Goal: Navigation & Orientation: Understand site structure

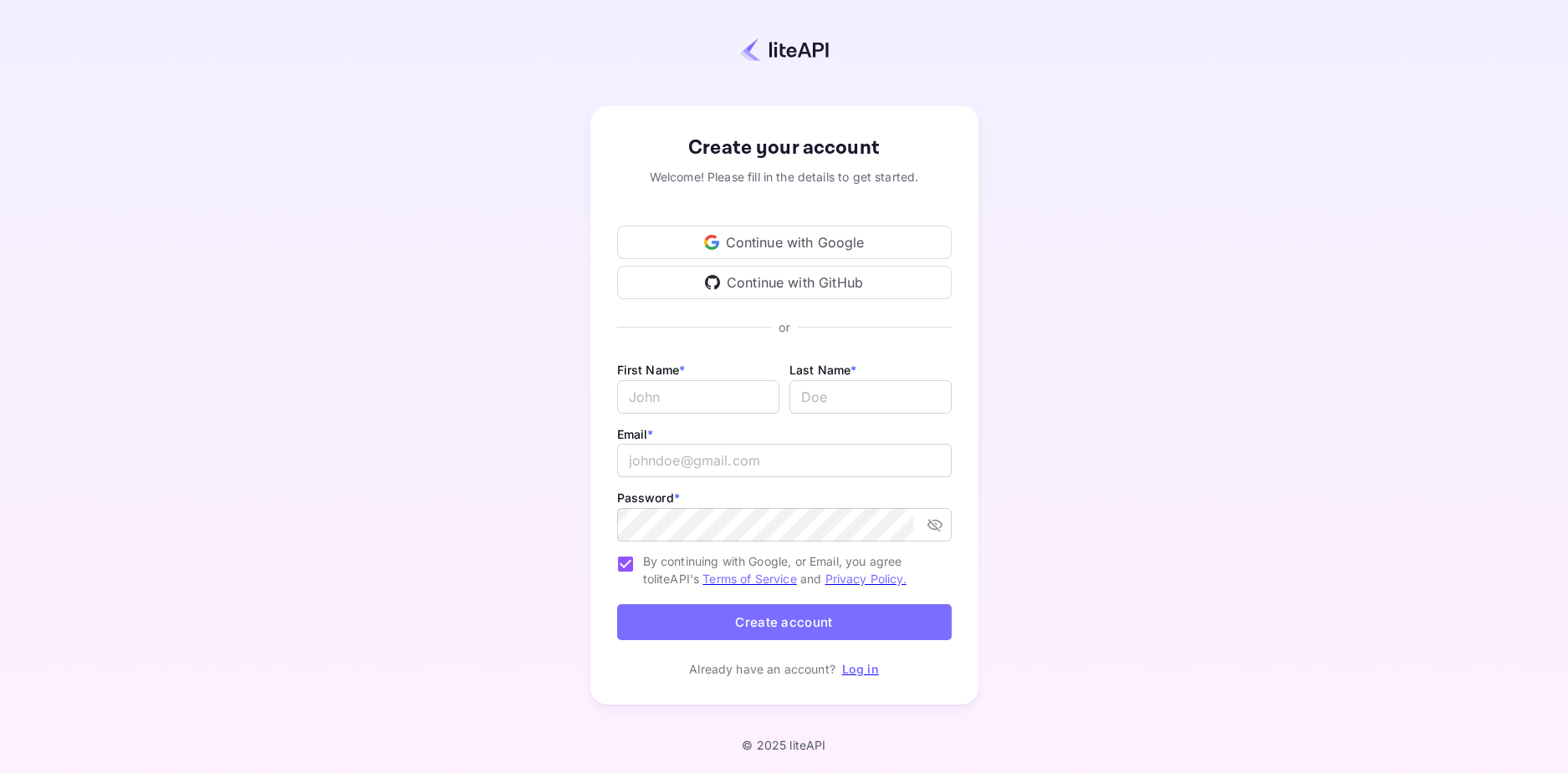
click at [905, 227] on div "Continue with Google" at bounding box center [784, 242] width 334 height 33
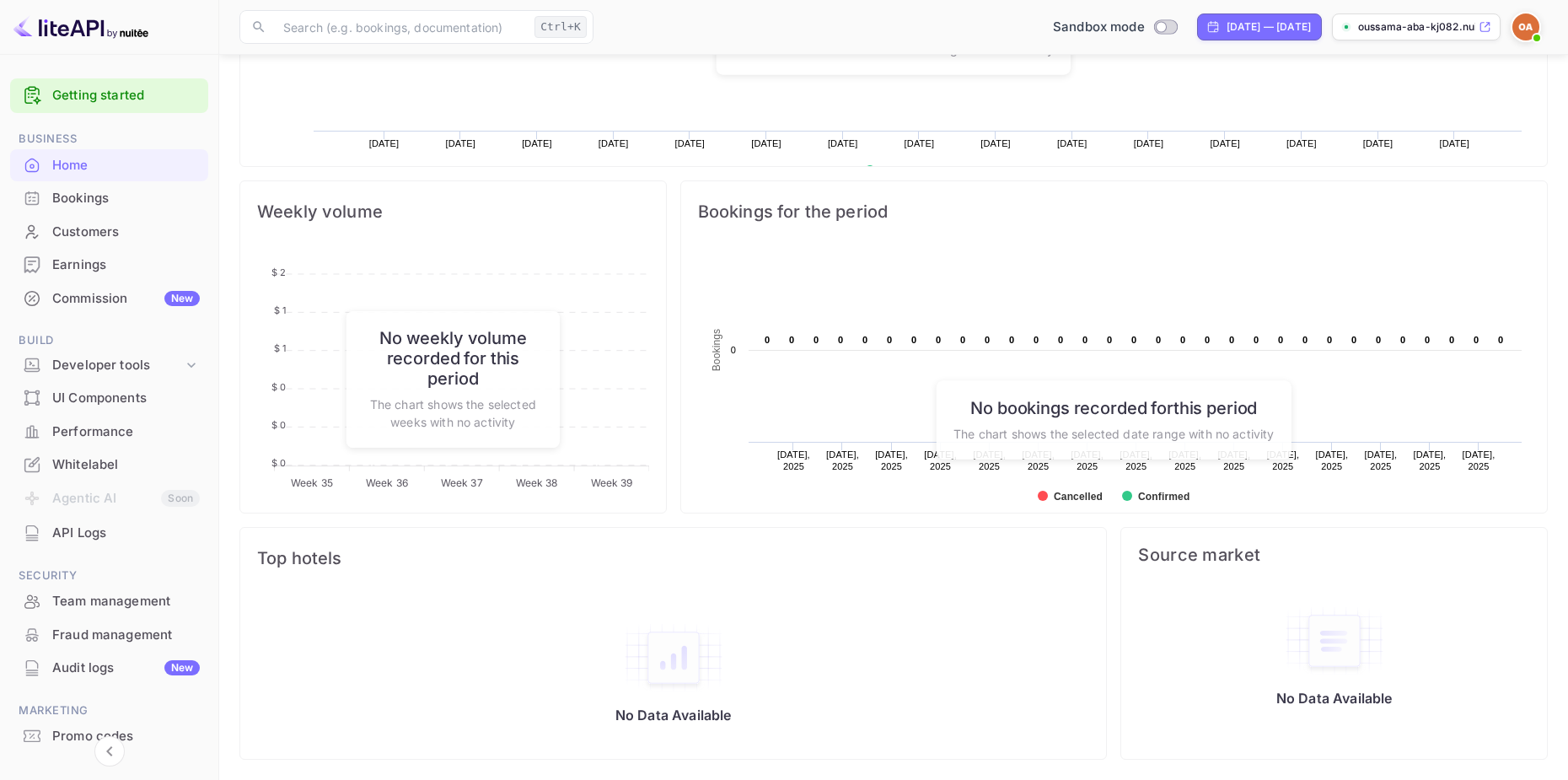
scroll to position [261, 413]
click at [152, 402] on div "UI Components" at bounding box center [126, 398] width 147 height 20
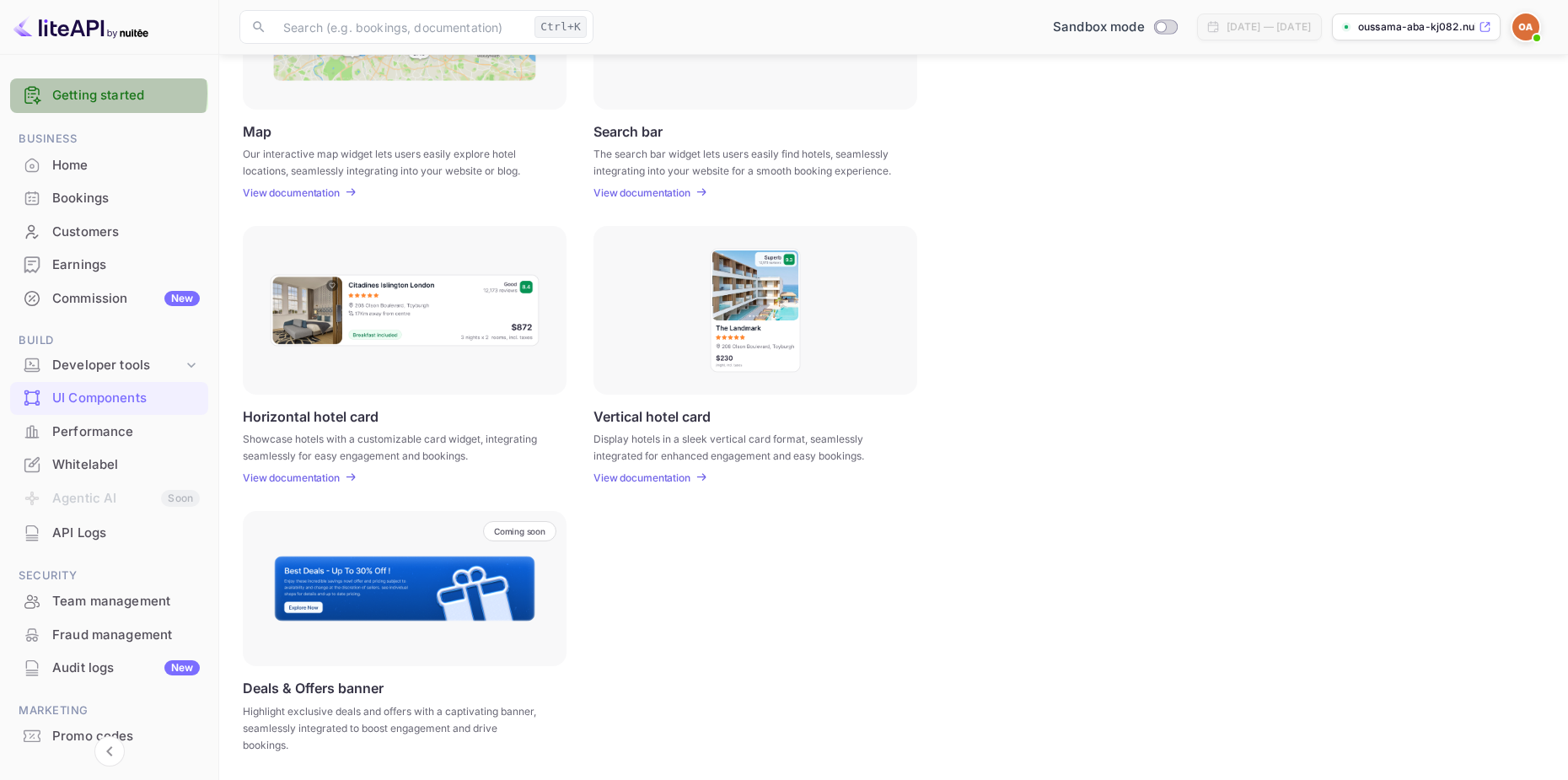
click at [105, 96] on link "Getting started" at bounding box center [126, 95] width 147 height 20
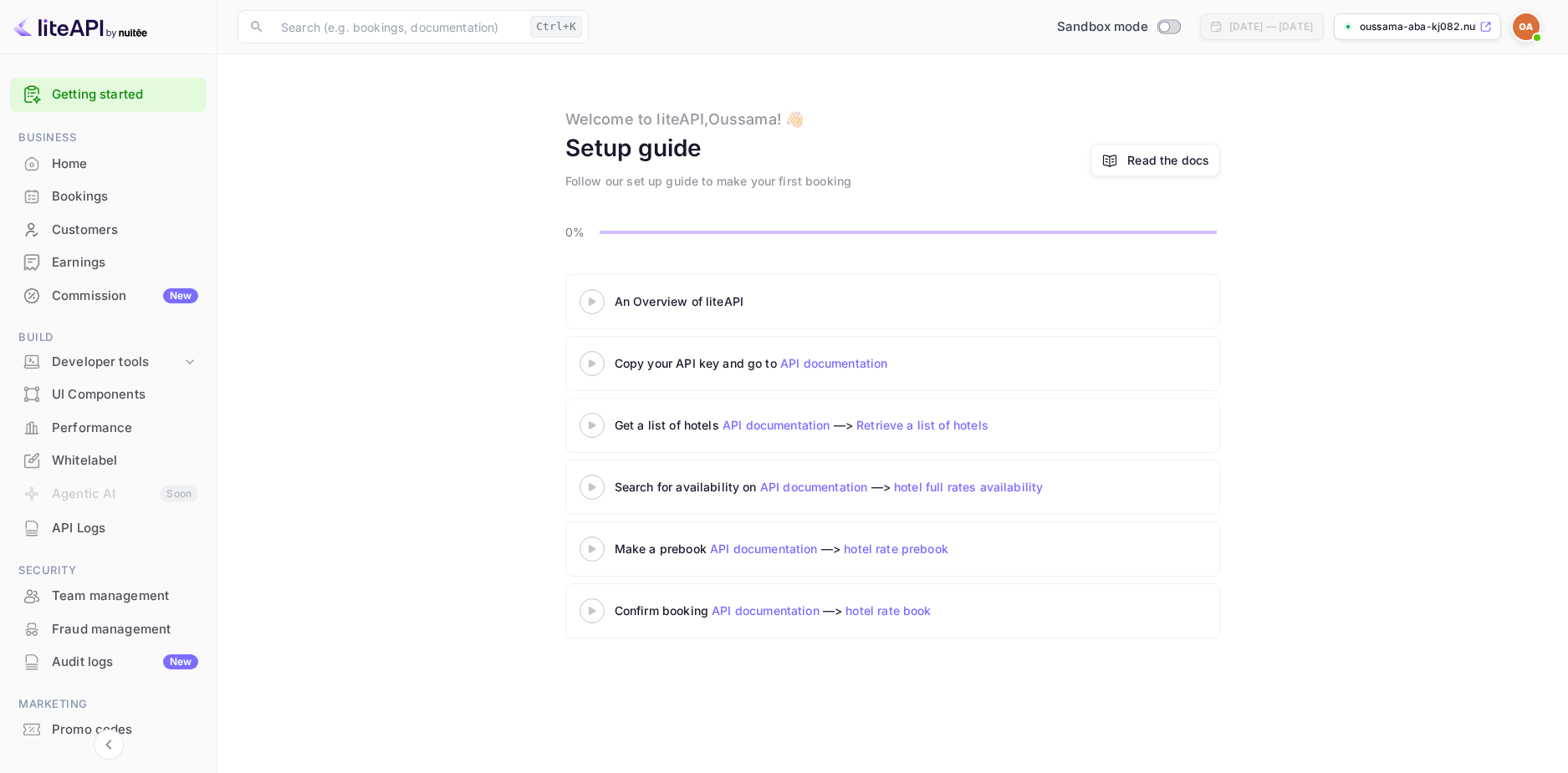
click at [594, 294] on div at bounding box center [592, 301] width 59 height 21
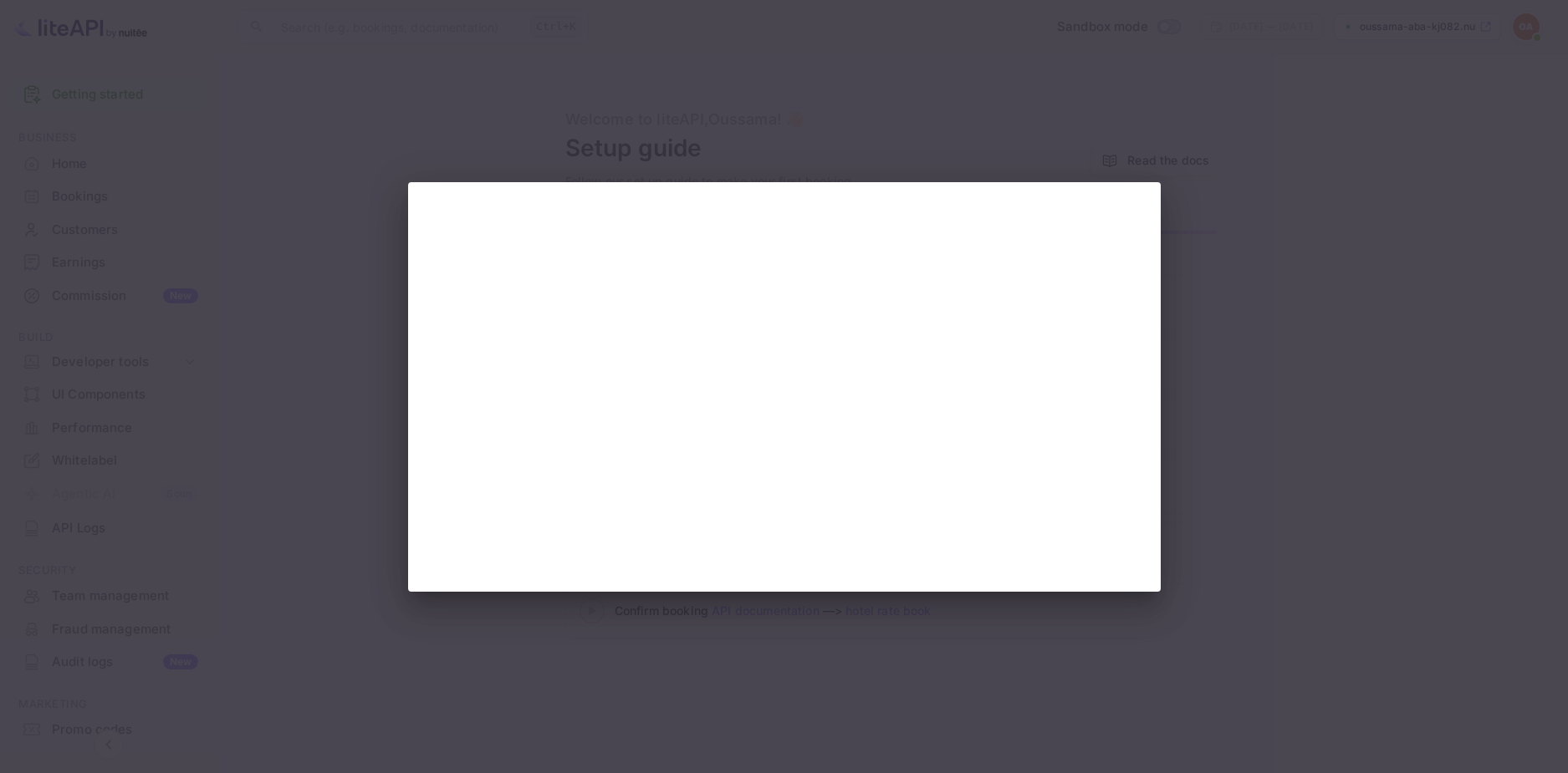
click at [1234, 349] on div at bounding box center [784, 386] width 1568 height 773
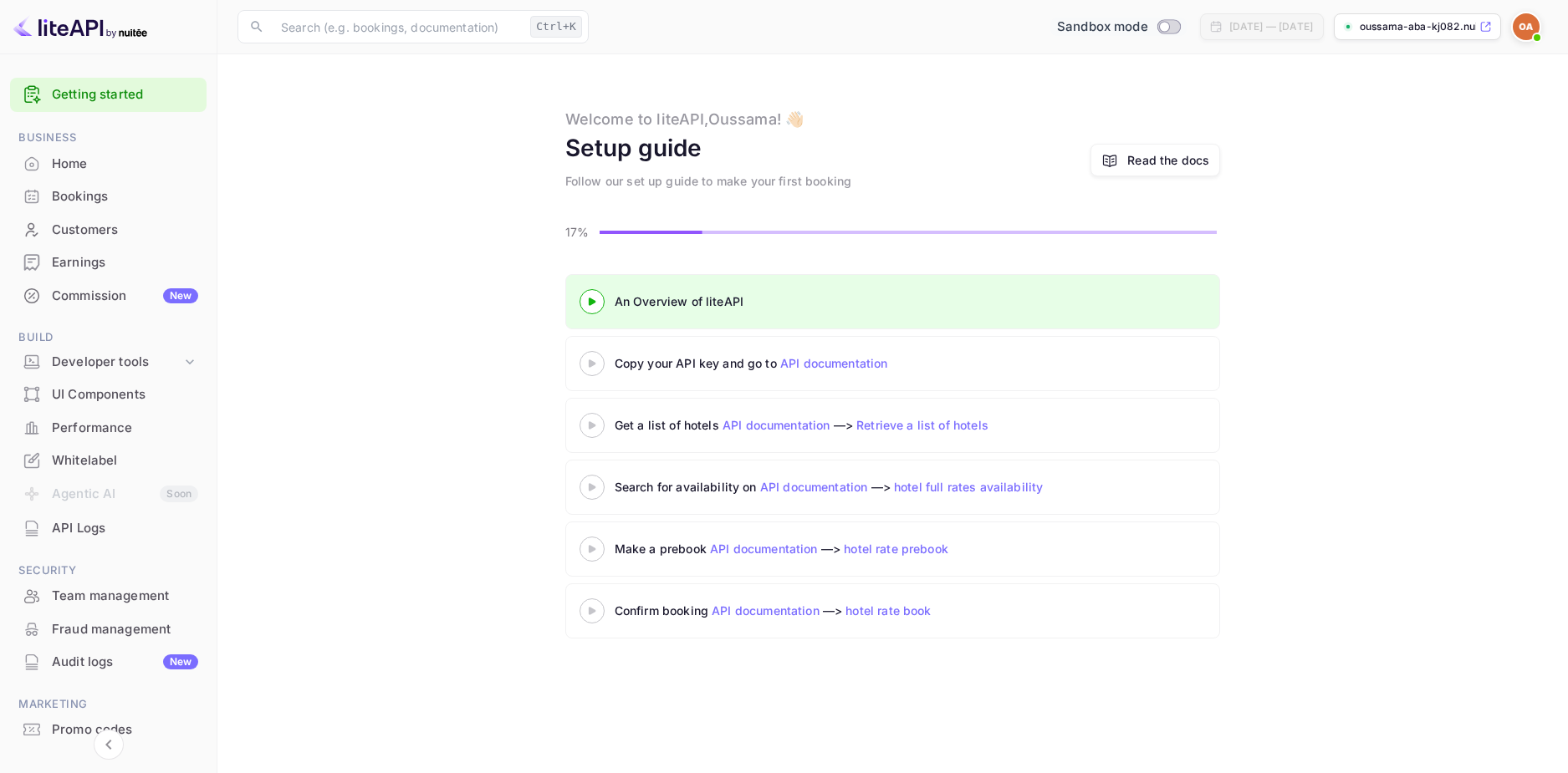
click at [1147, 31] on input "Switch to Production mode" at bounding box center [1163, 26] width 33 height 11
checkbox input "false"
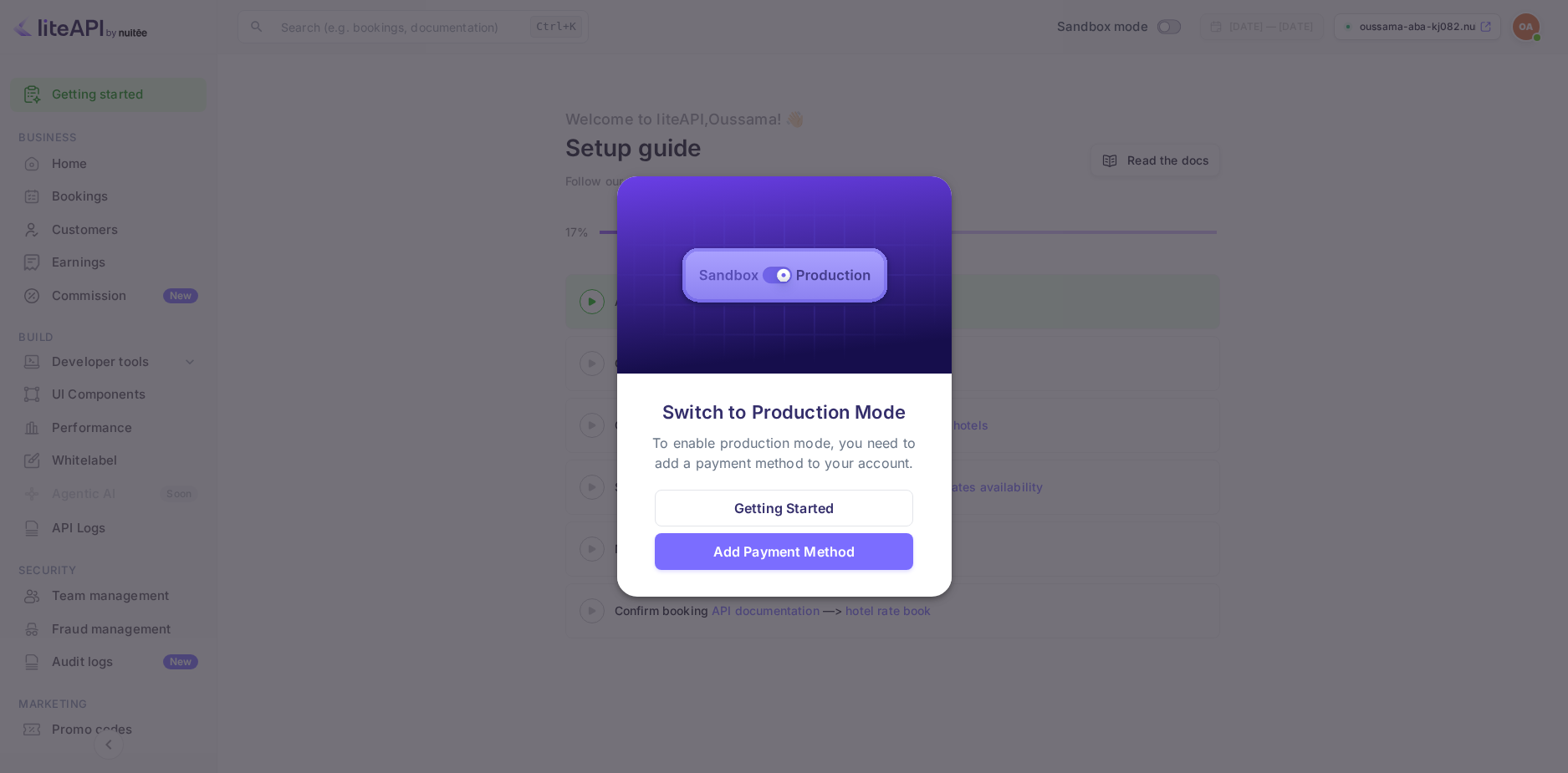
click at [801, 496] on div "Getting Started" at bounding box center [784, 507] width 259 height 36
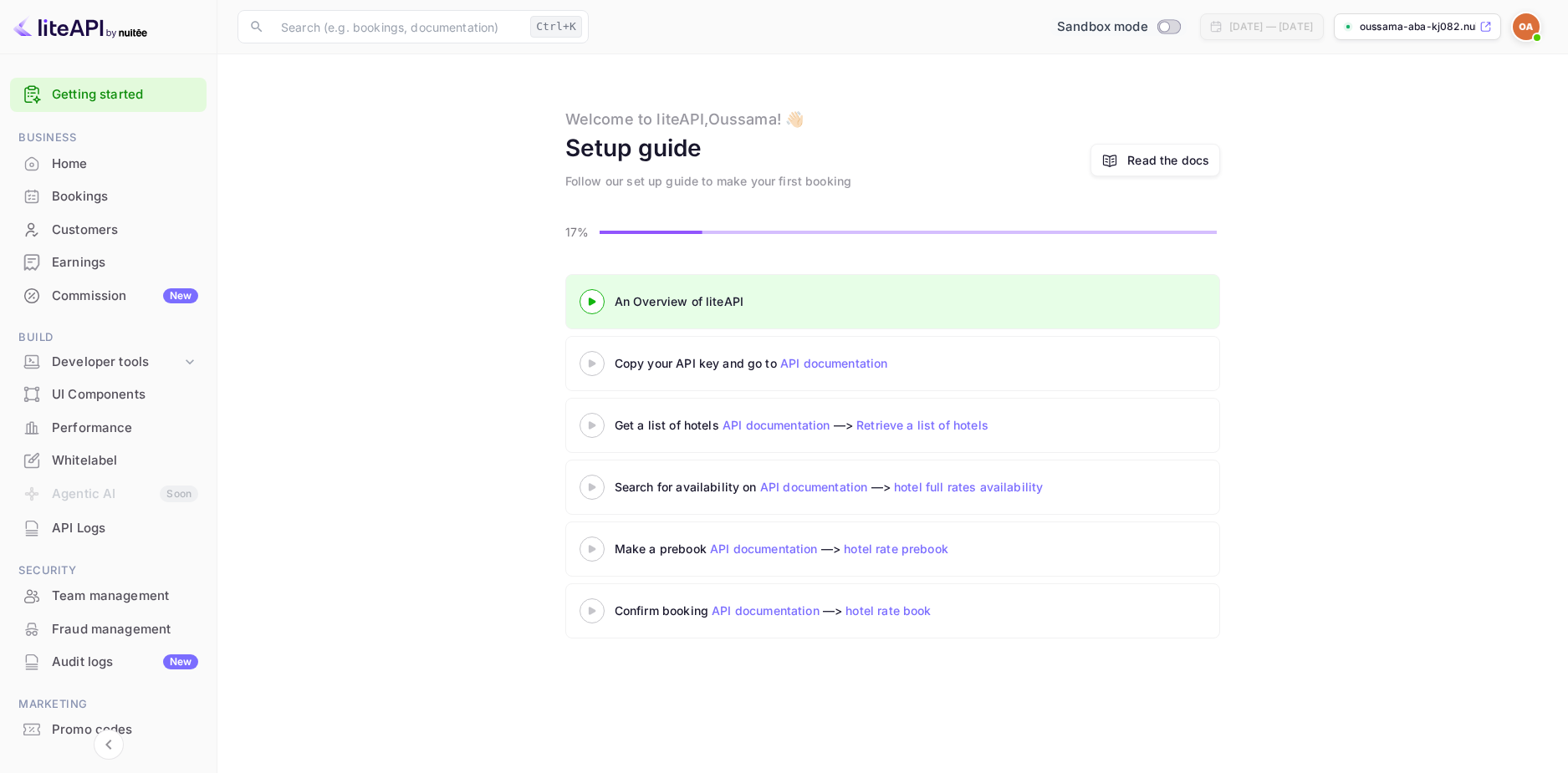
click at [1118, 22] on div "Sandbox mode" at bounding box center [1118, 27] width 137 height 20
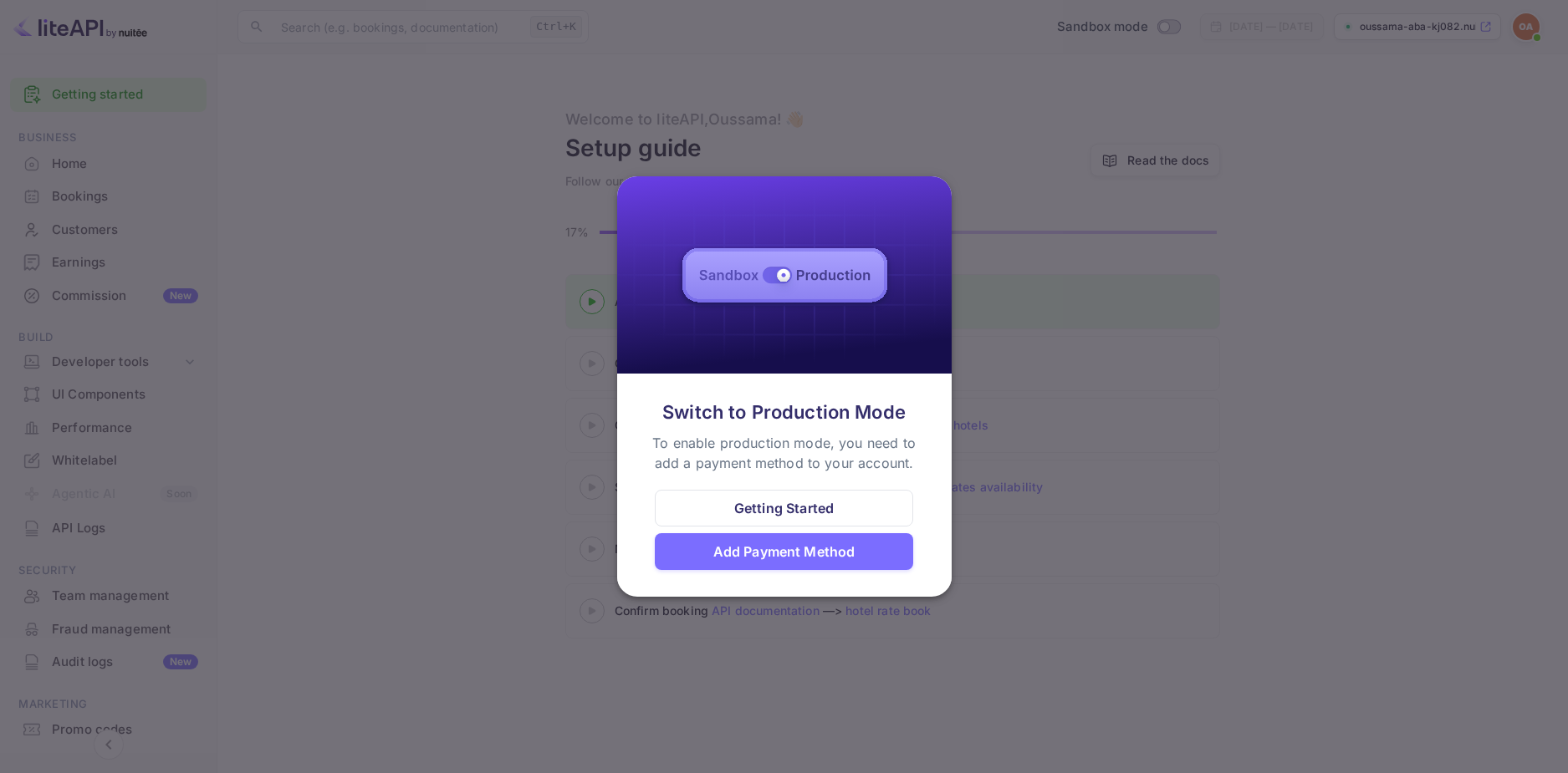
click at [1061, 386] on div at bounding box center [784, 386] width 1568 height 773
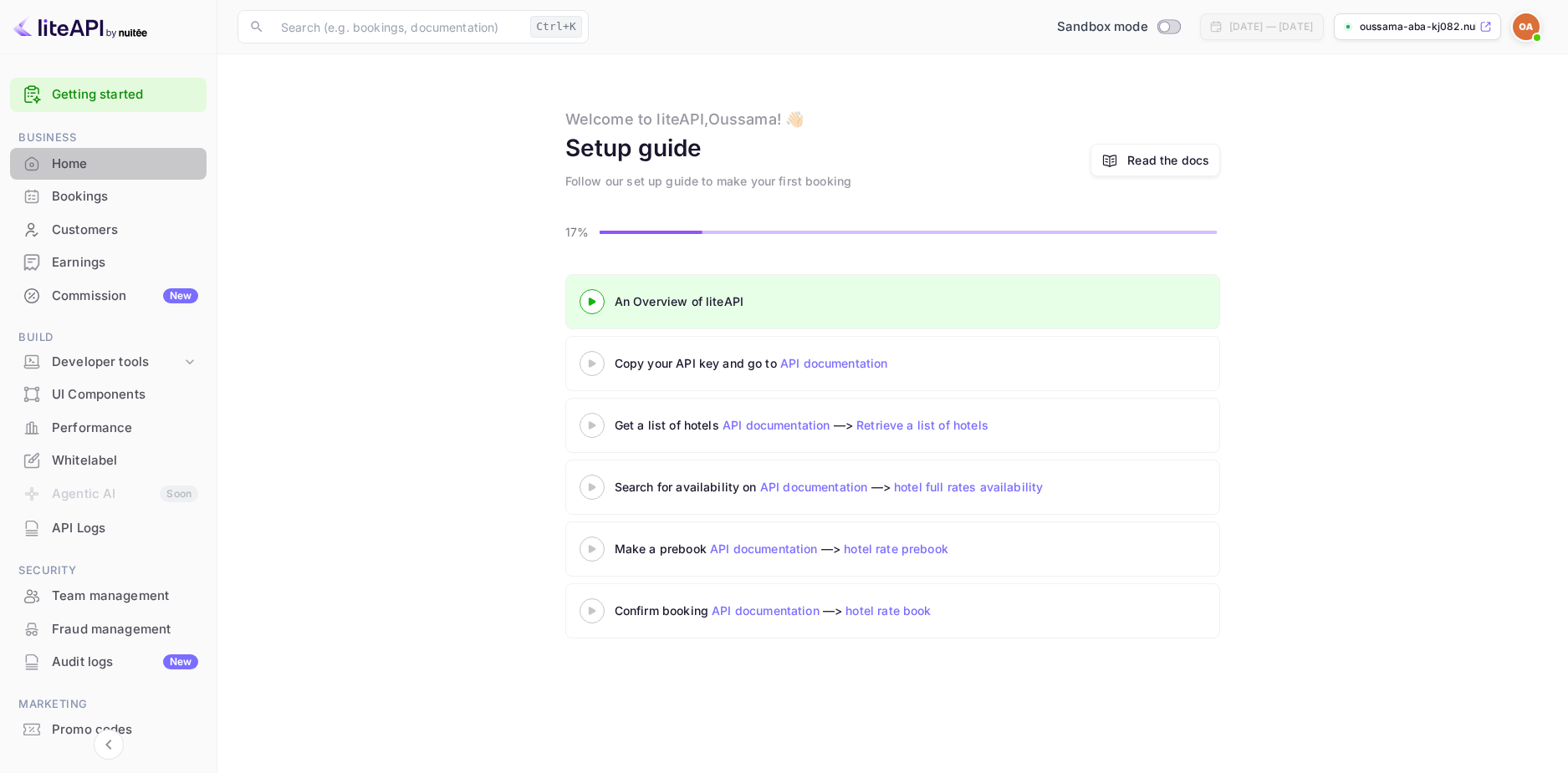
click at [115, 172] on div "Home" at bounding box center [125, 164] width 146 height 20
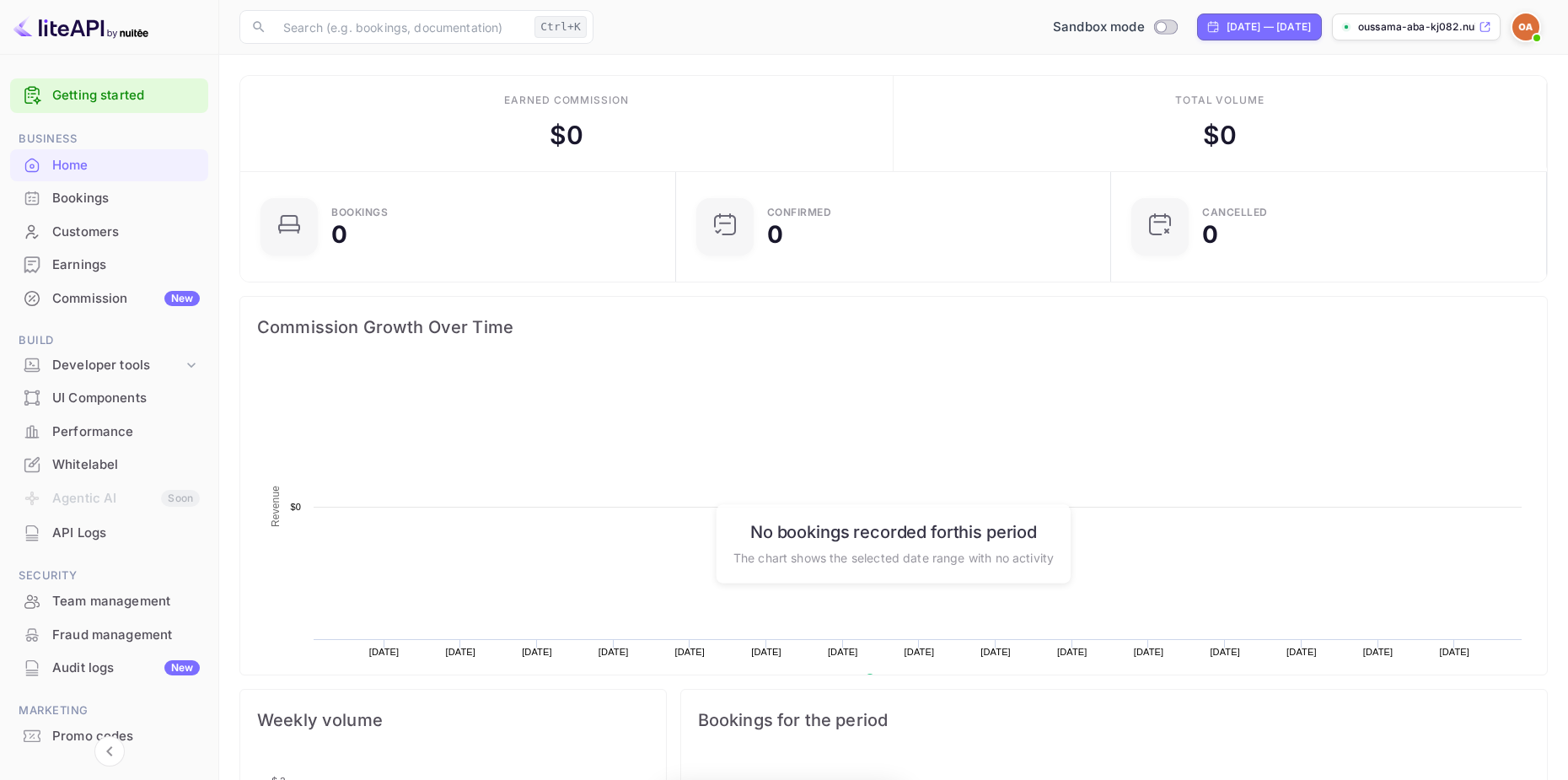
scroll to position [261, 413]
click at [126, 196] on div "Bookings" at bounding box center [126, 199] width 147 height 20
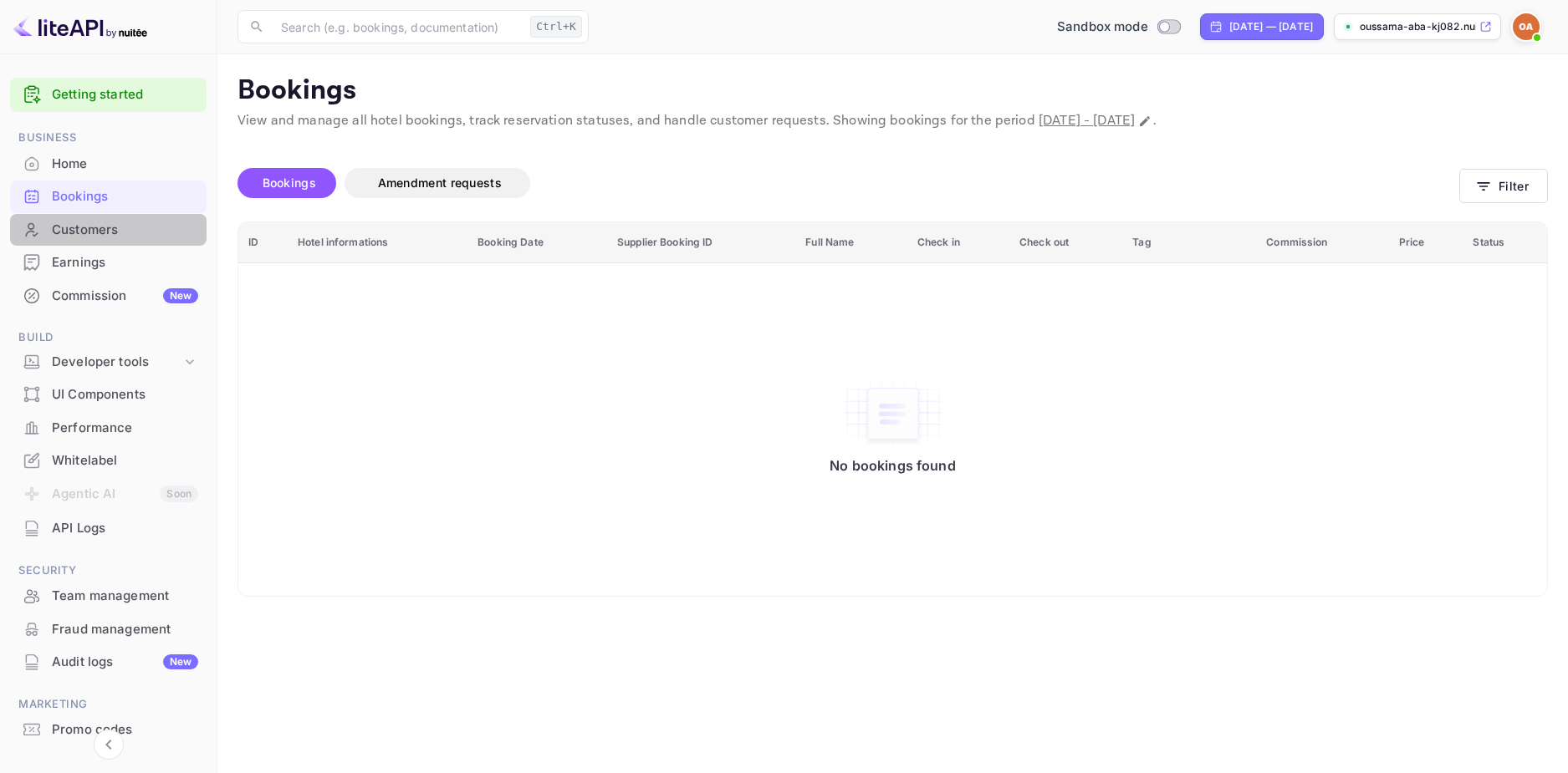
click at [117, 243] on div "Customers" at bounding box center [108, 230] width 196 height 32
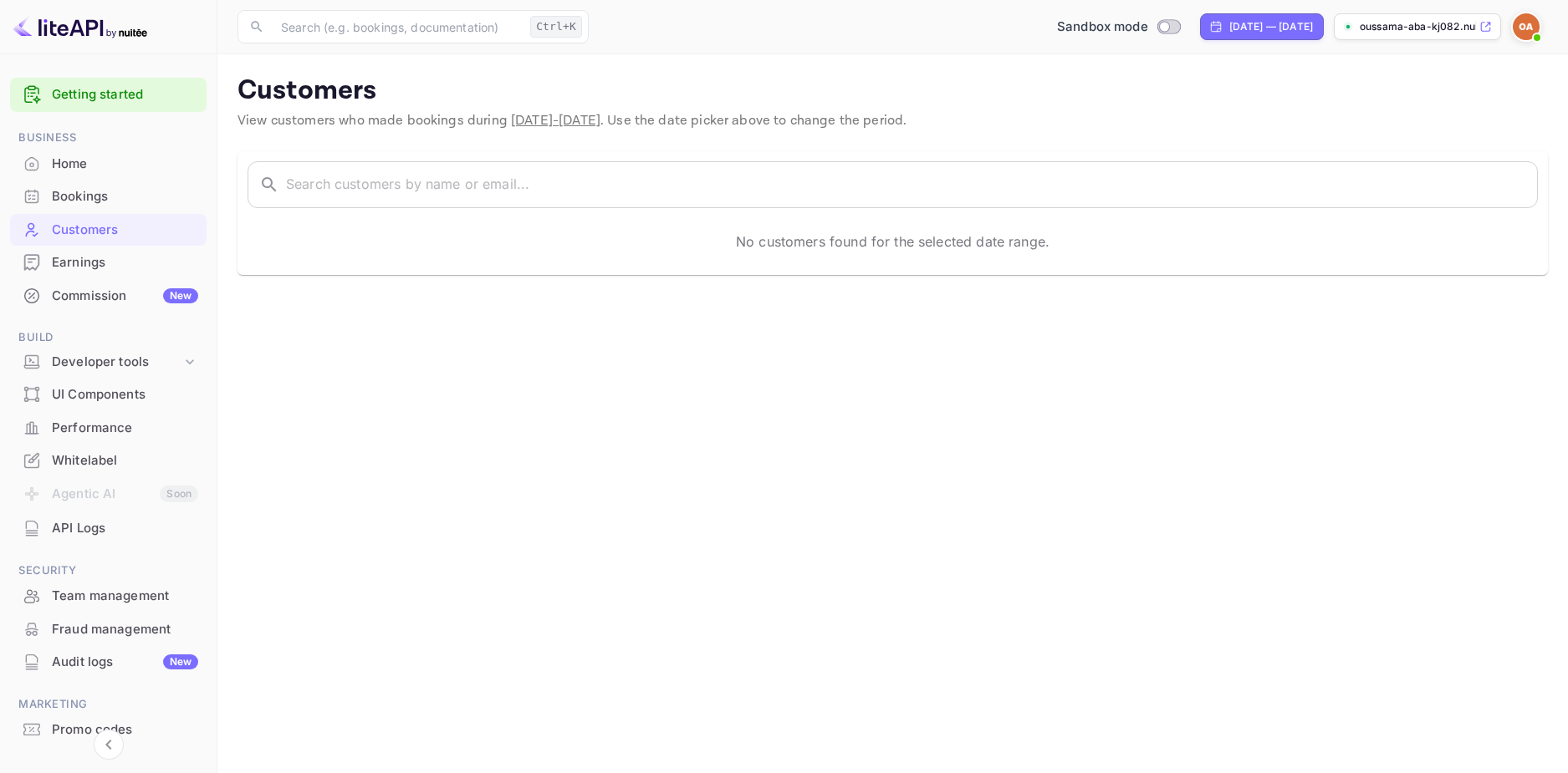
click at [112, 260] on div "Earnings" at bounding box center [125, 262] width 146 height 20
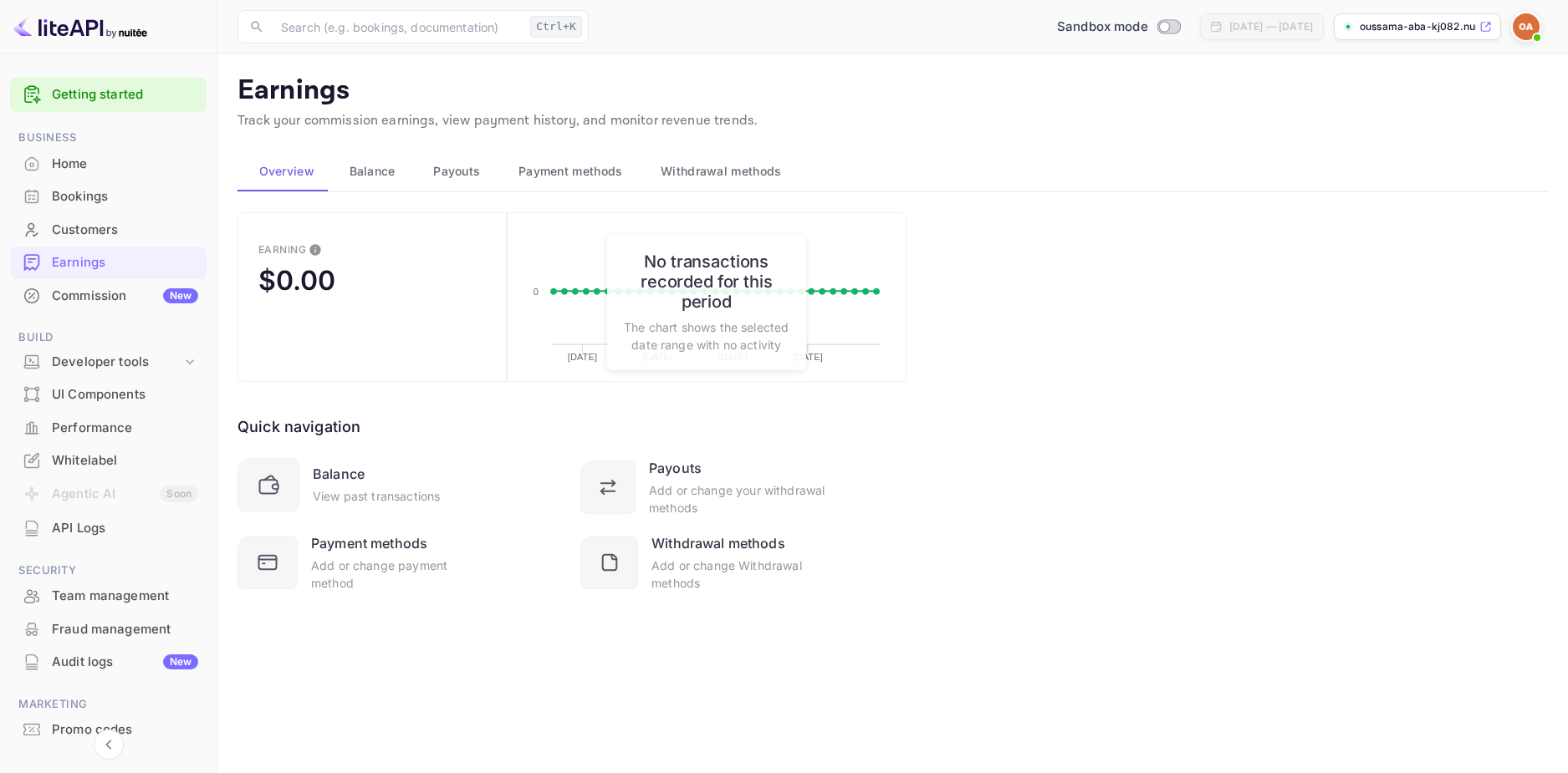
click at [103, 289] on div "Commission New" at bounding box center [125, 296] width 146 height 20
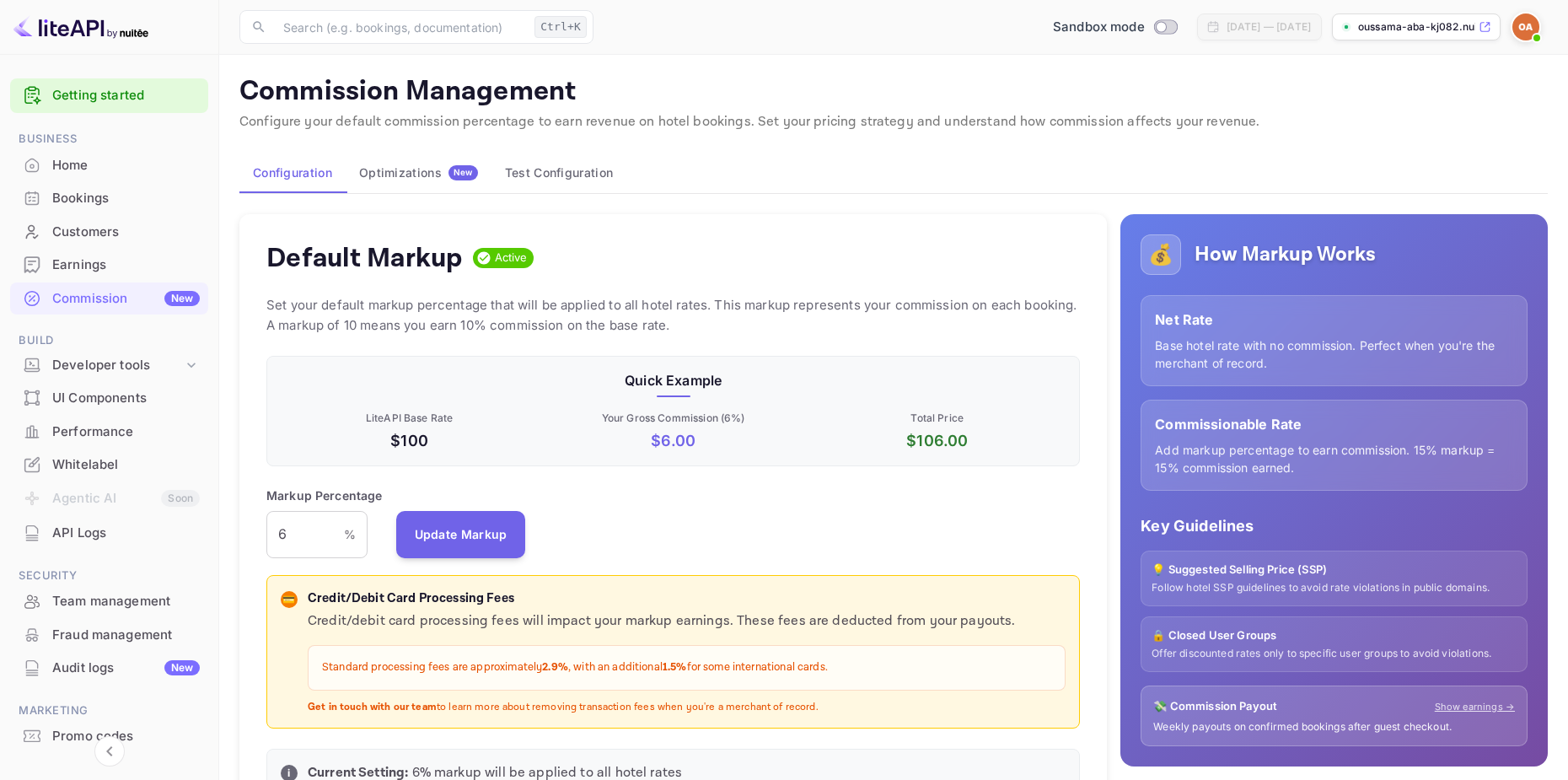
scroll to position [287, 802]
click at [102, 158] on div "Home" at bounding box center [126, 165] width 147 height 20
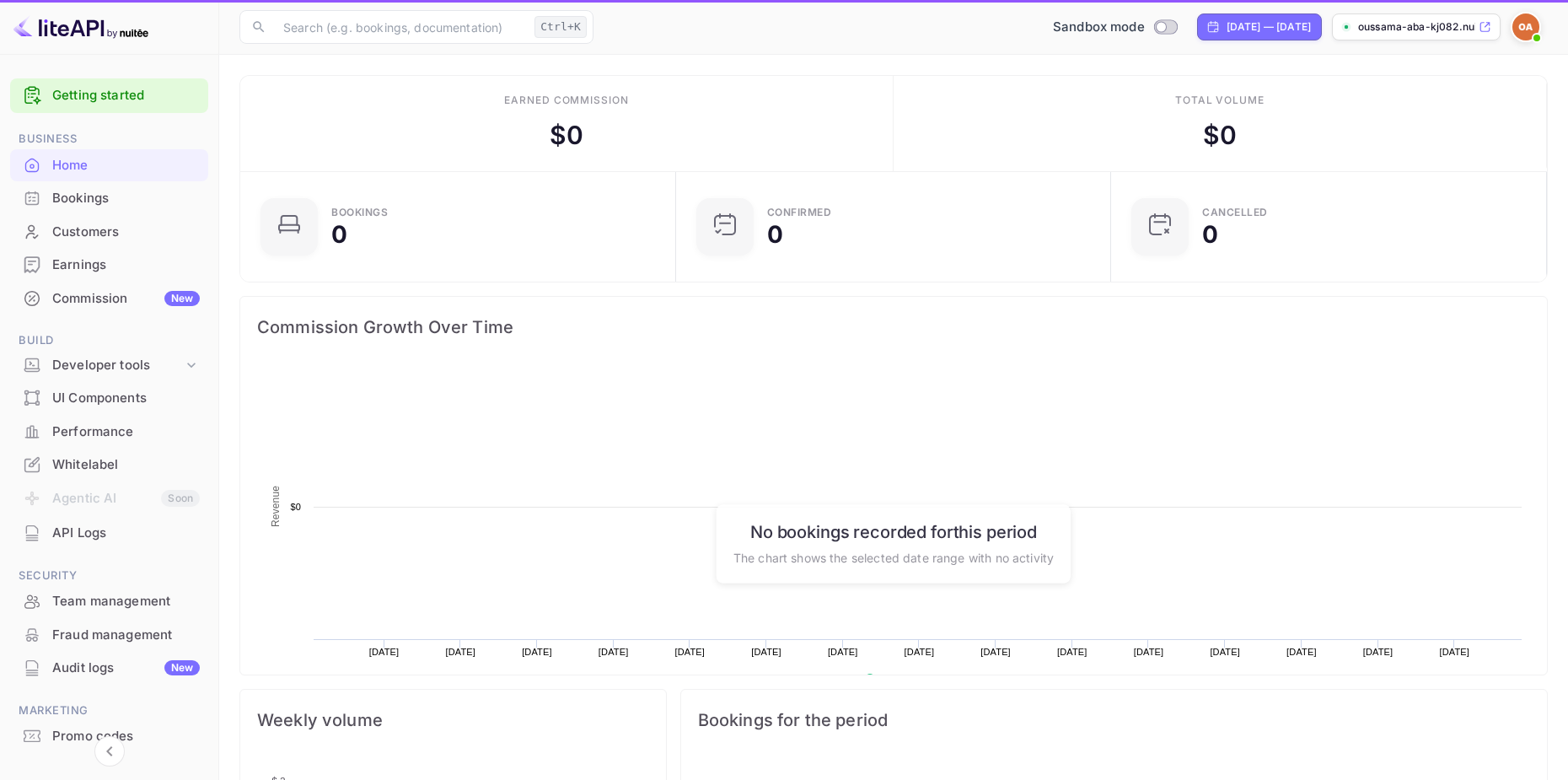
scroll to position [261, 413]
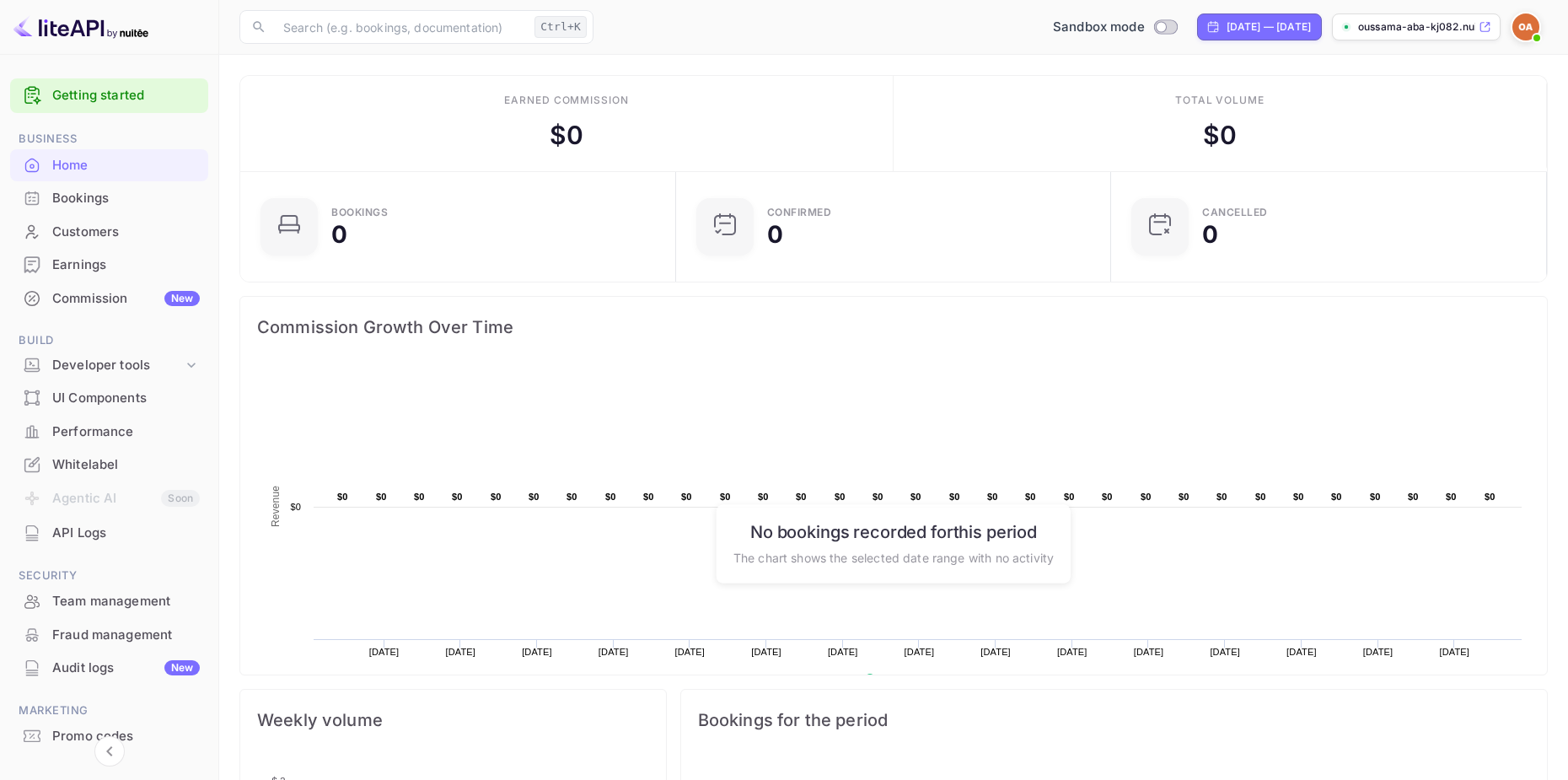
click at [1529, 39] on span at bounding box center [1537, 38] width 17 height 17
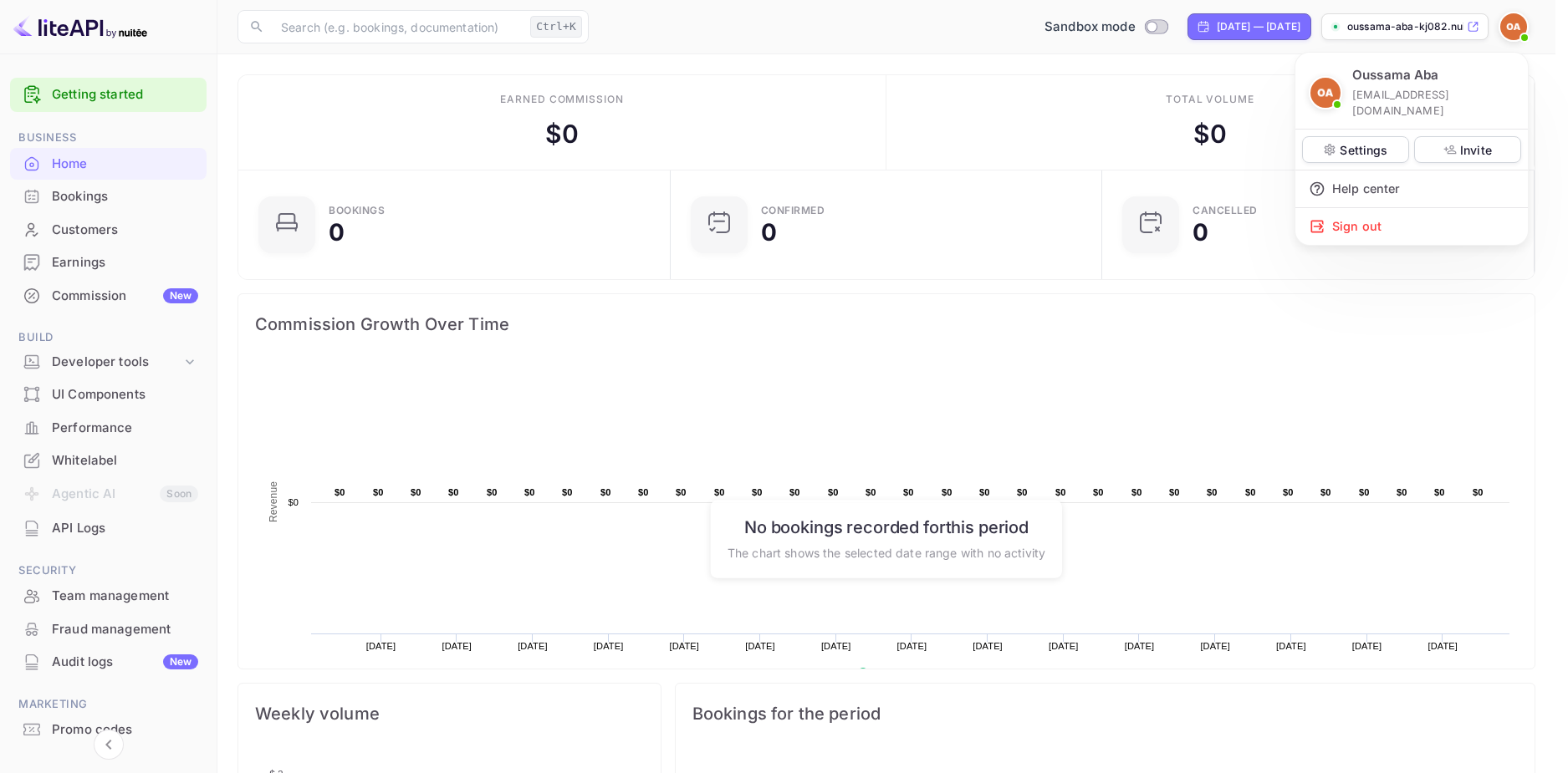
click at [1520, 33] on div at bounding box center [784, 386] width 1568 height 773
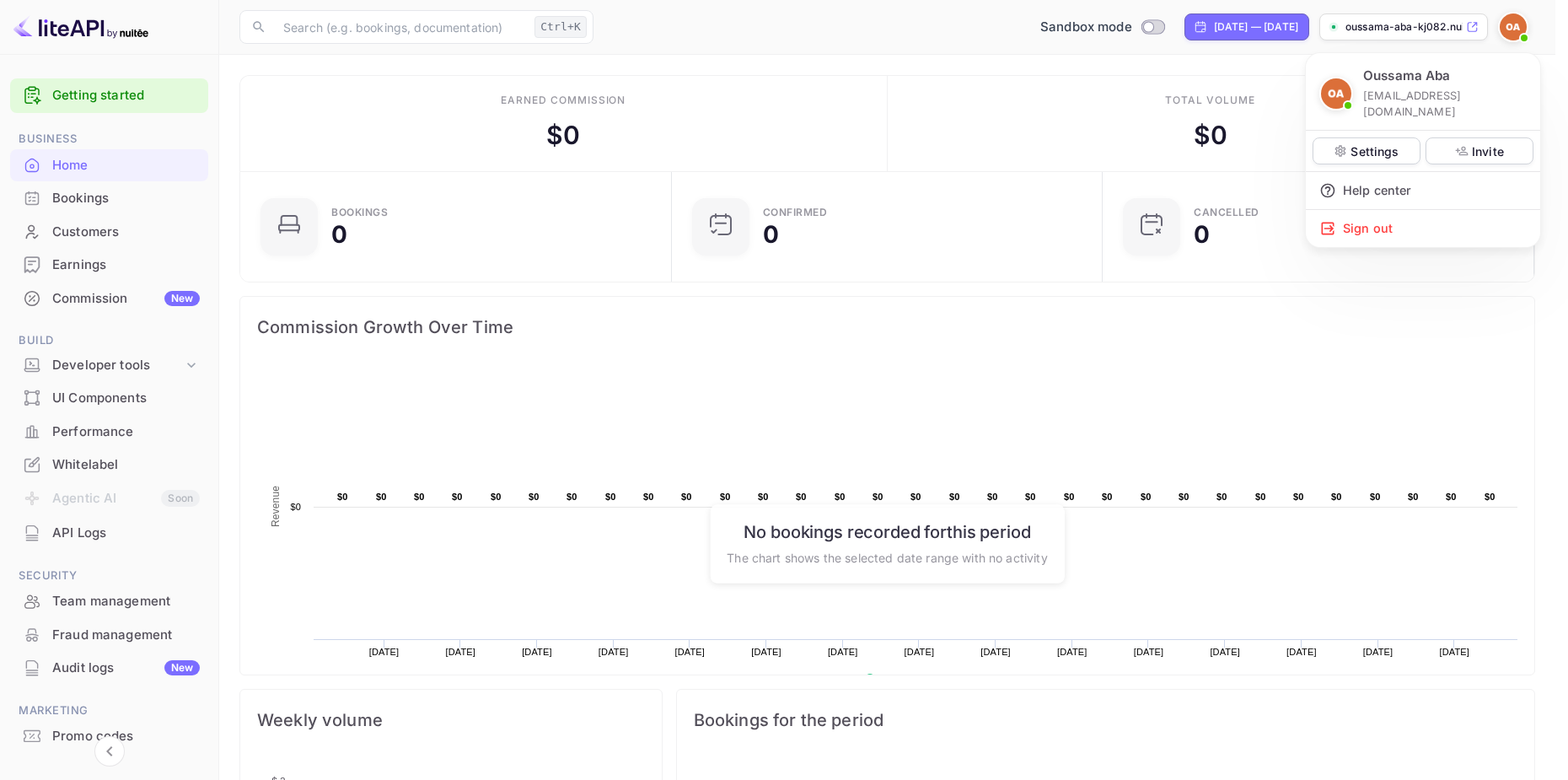
scroll to position [14, 14]
